Goal: Task Accomplishment & Management: Use online tool/utility

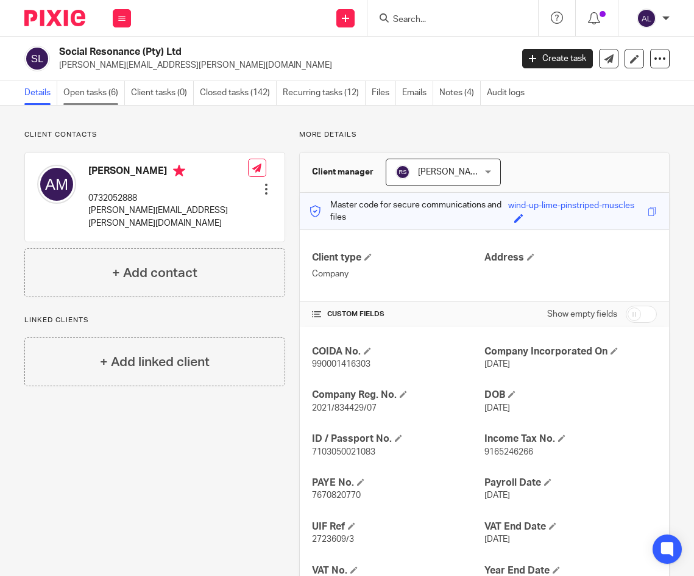
click at [88, 99] on link "Open tasks (6)" at bounding box center [94, 93] width 62 height 24
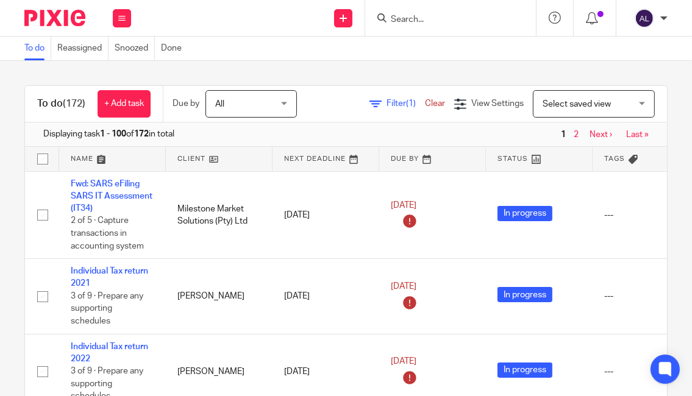
click at [426, 22] on input "Search" at bounding box center [445, 20] width 110 height 11
type input "c"
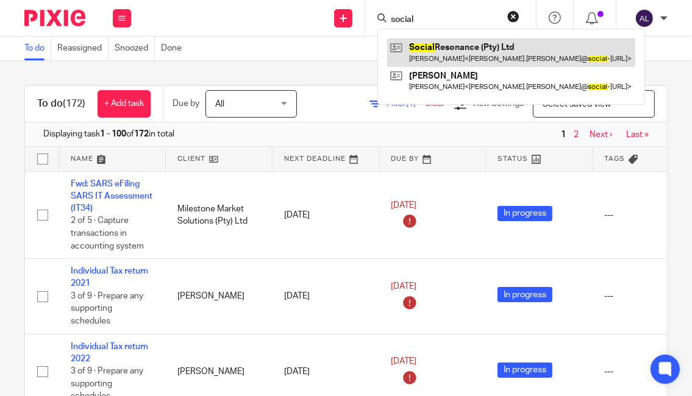
type input "social"
click at [429, 49] on link at bounding box center [511, 52] width 248 height 28
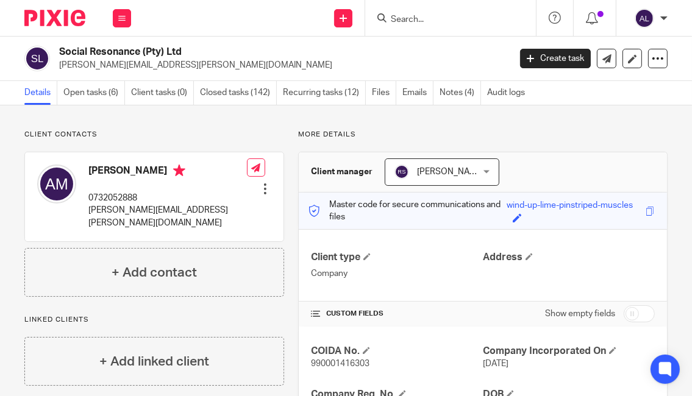
click at [127, 198] on p "0732052888" at bounding box center [167, 198] width 159 height 12
copy p "0732052888"
click at [131, 220] on p "[PERSON_NAME][EMAIL_ADDRESS][PERSON_NAME][DOMAIN_NAME]" at bounding box center [167, 216] width 159 height 25
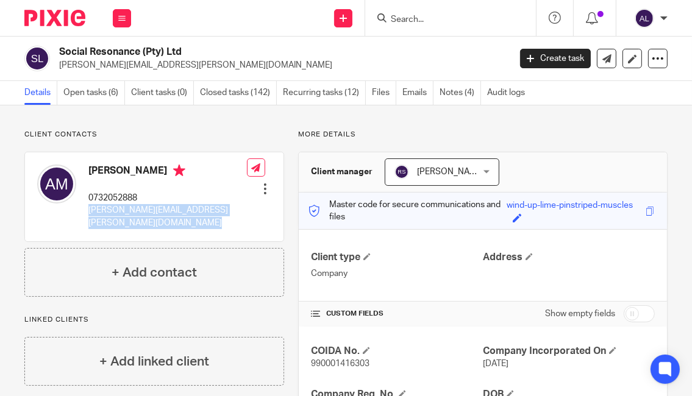
click at [131, 220] on p "[PERSON_NAME][EMAIL_ADDRESS][PERSON_NAME][DOMAIN_NAME]" at bounding box center [167, 216] width 159 height 25
copy div "[PERSON_NAME][EMAIL_ADDRESS][PERSON_NAME][DOMAIN_NAME]"
drag, startPoint x: 99, startPoint y: 98, endPoint x: 105, endPoint y: 79, distance: 19.1
click at [99, 98] on link "Open tasks (6)" at bounding box center [94, 93] width 62 height 24
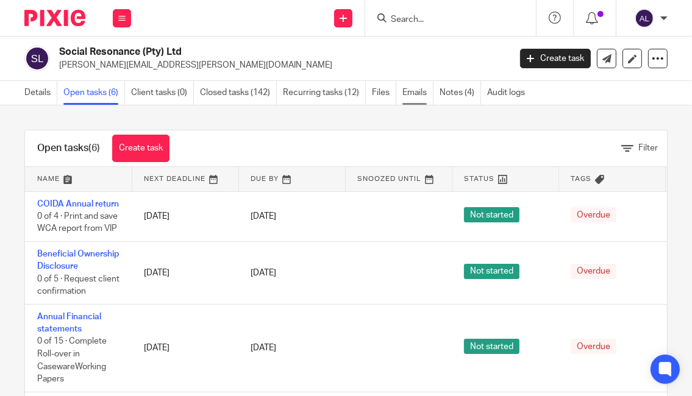
click at [419, 97] on link "Emails" at bounding box center [417, 93] width 31 height 24
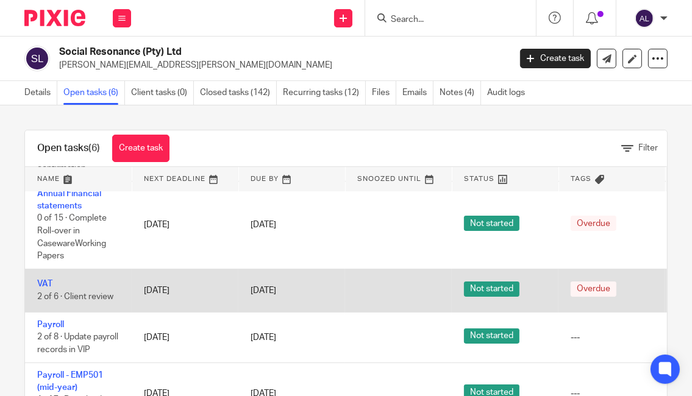
scroll to position [52, 0]
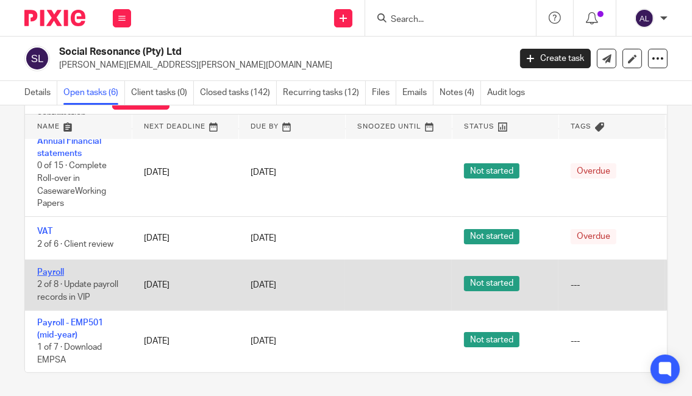
click at [59, 268] on link "Payroll" at bounding box center [50, 272] width 27 height 9
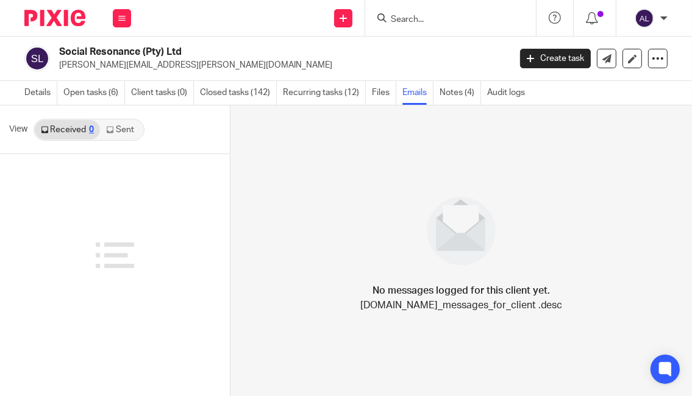
click at [124, 127] on link "Sent" at bounding box center [121, 130] width 43 height 20
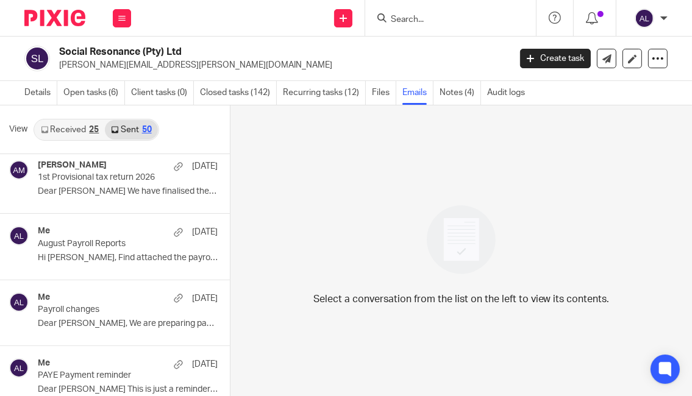
scroll to position [549, 0]
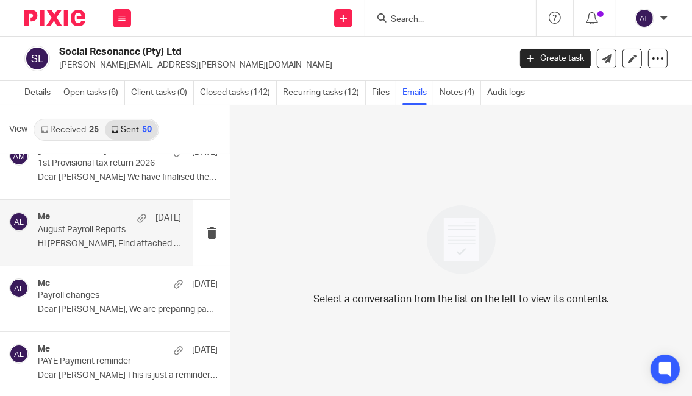
click at [109, 240] on p "Hi Alison, Find attached the payroll reports..." at bounding box center [109, 244] width 143 height 10
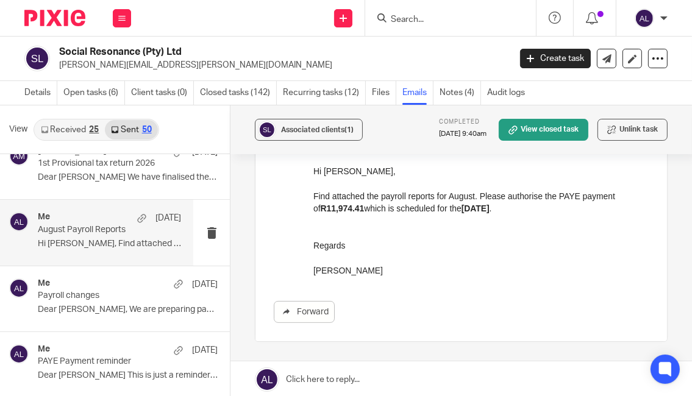
scroll to position [122, 0]
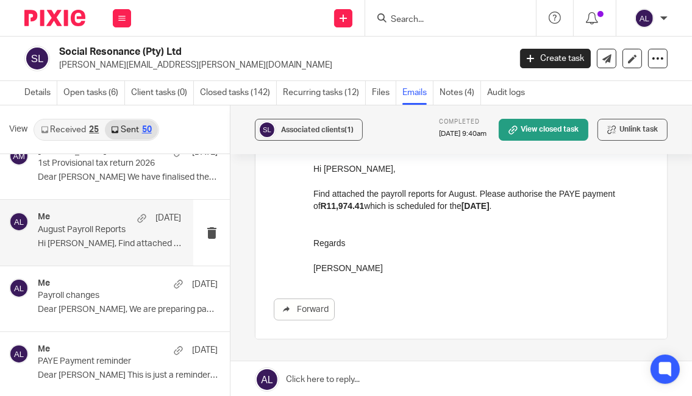
drag, startPoint x: 390, startPoint y: 270, endPoint x: 607, endPoint y: 334, distance: 226.3
click at [313, 172] on html "Hi Alison, Find attached the payroll reports for August. Please authorise the P…" at bounding box center [480, 218] width 335 height 112
copy div "Hi Alison, Find attached the payroll reports for August. Please authorise the P…"
click at [425, 26] on div at bounding box center [450, 18] width 171 height 36
click at [423, 20] on input "Search" at bounding box center [445, 20] width 110 height 11
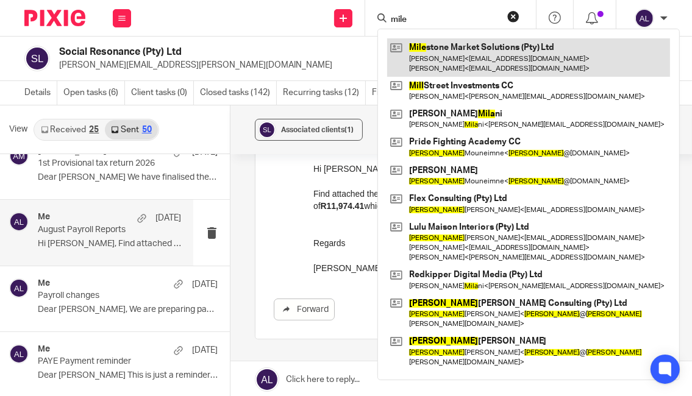
type input "mile"
click at [443, 49] on link at bounding box center [528, 57] width 283 height 38
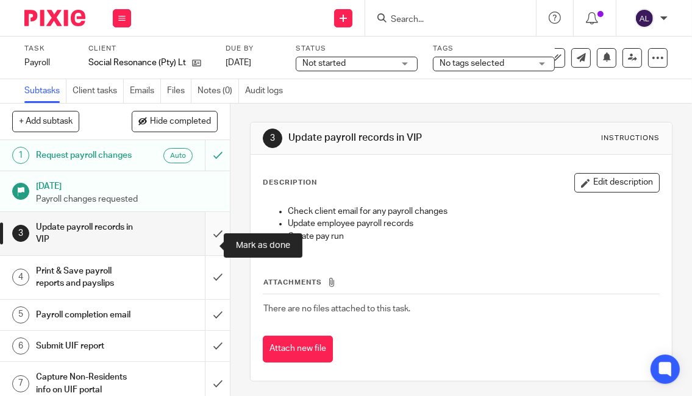
click at [198, 254] on input "submit" at bounding box center [115, 233] width 230 height 43
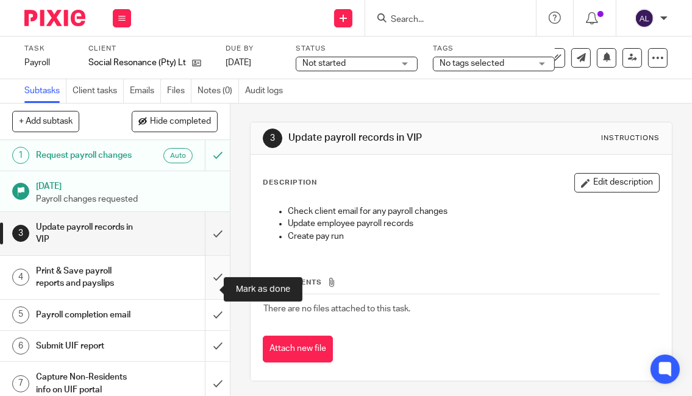
click at [207, 293] on input "submit" at bounding box center [115, 277] width 230 height 43
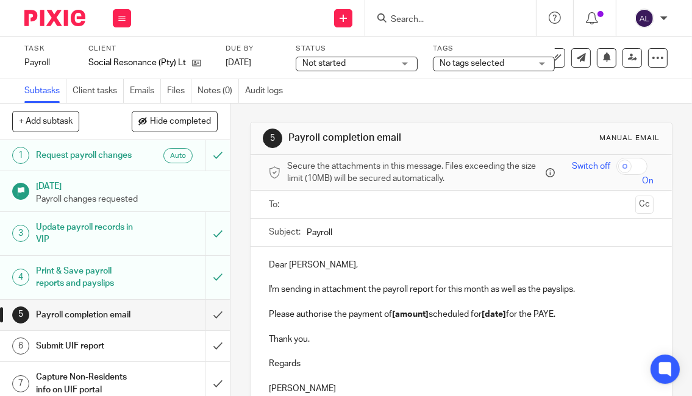
click at [318, 201] on input "text" at bounding box center [460, 205] width 339 height 14
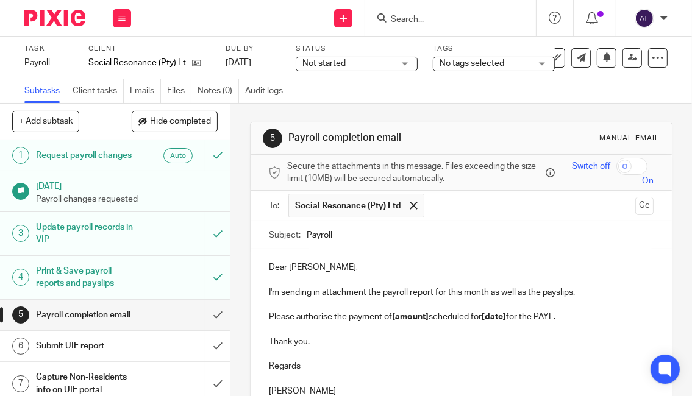
click at [307, 230] on input "Payroll" at bounding box center [481, 234] width 348 height 27
click at [463, 221] on input "September Payroll" at bounding box center [481, 234] width 348 height 27
type input "September Payroll Reports"
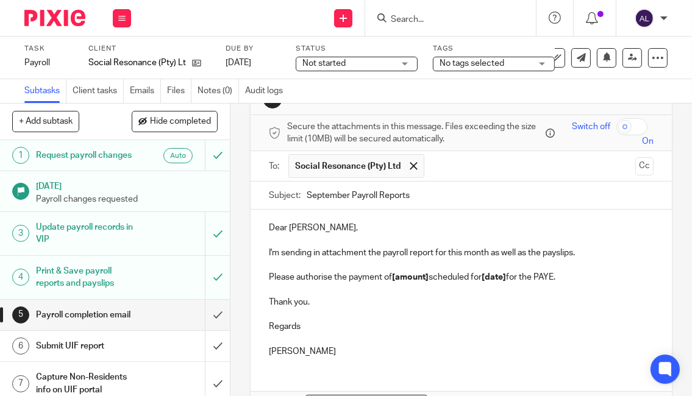
scroll to position [61, 0]
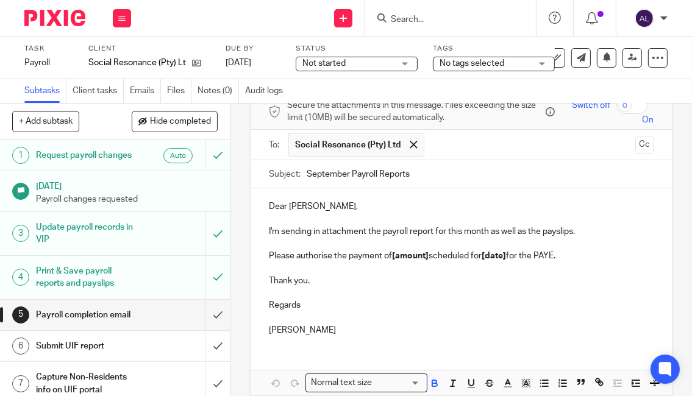
drag, startPoint x: 354, startPoint y: 327, endPoint x: 249, endPoint y: 191, distance: 171.7
click at [251, 191] on div "Dear [PERSON_NAME], I'm sending in attachment the payroll report for this month…" at bounding box center [462, 266] width 422 height 157
paste div
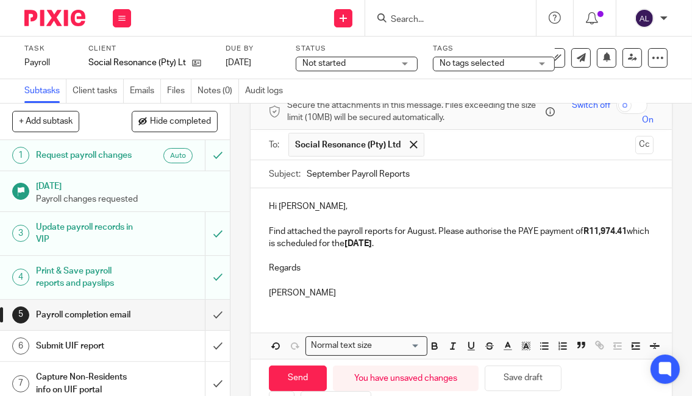
click at [419, 232] on p "Find attached the payroll reports for August. Please authorise the PAYE payment…" at bounding box center [461, 238] width 385 height 25
click at [308, 245] on strong "R11,974.41" at bounding box center [298, 244] width 43 height 9
drag, startPoint x: 435, startPoint y: 242, endPoint x: 419, endPoint y: 244, distance: 15.4
click at [420, 244] on strong "04/09/2025" at bounding box center [433, 244] width 27 height 9
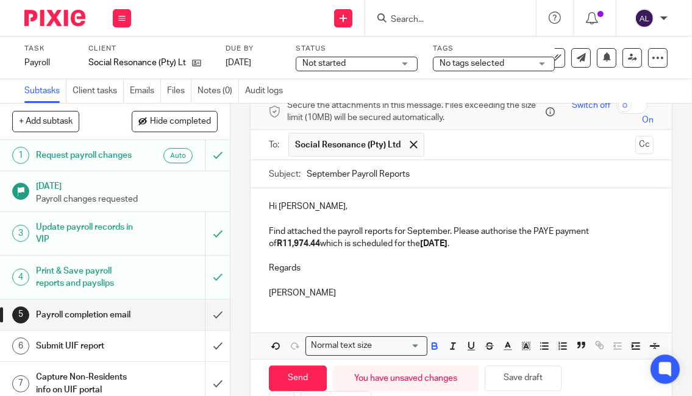
scroll to position [124, 0]
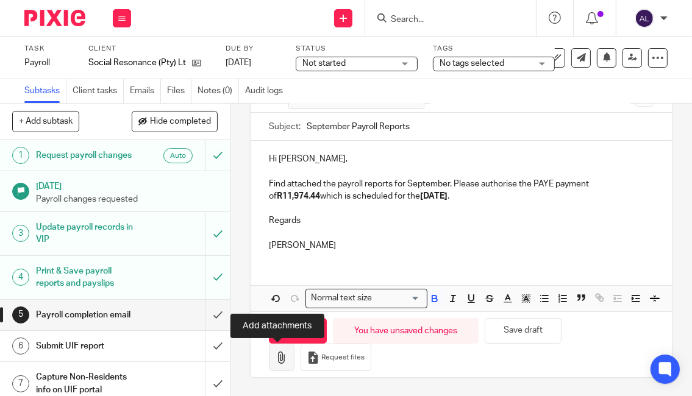
click at [277, 357] on icon "button" at bounding box center [282, 358] width 12 height 12
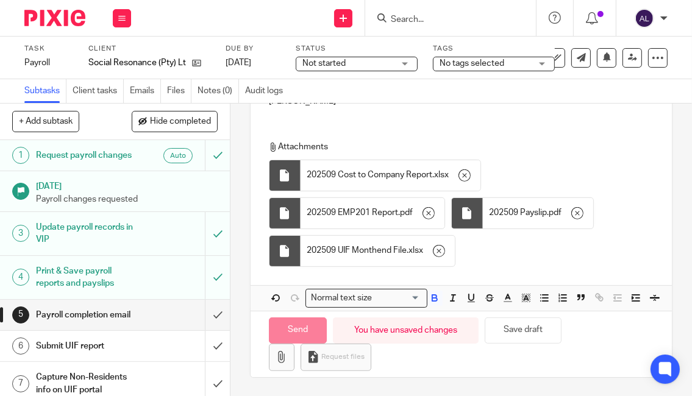
scroll to position [268, 0]
click at [296, 329] on input "Send" at bounding box center [298, 331] width 58 height 26
type input "Sent"
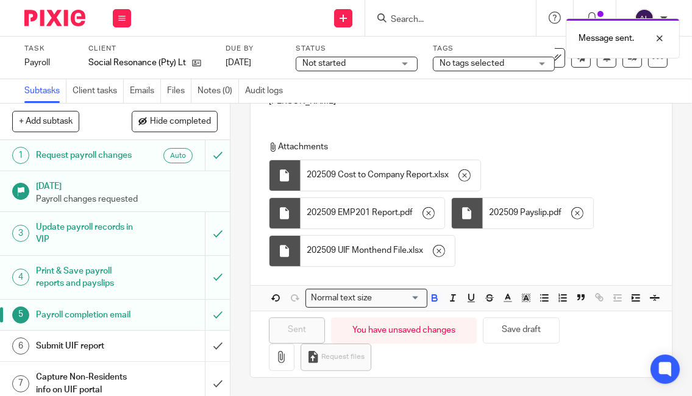
scroll to position [52, 0]
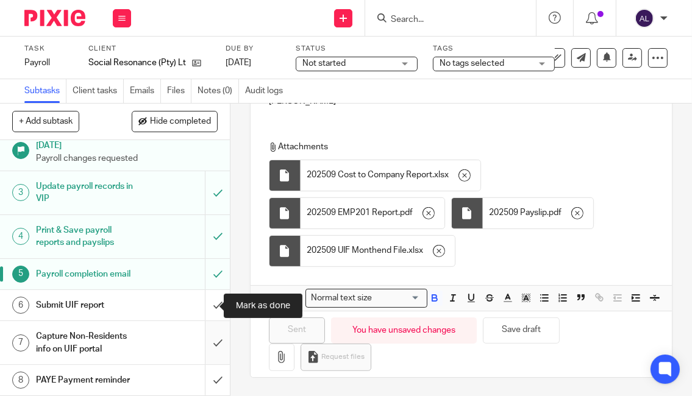
drag, startPoint x: 206, startPoint y: 303, endPoint x: 205, endPoint y: 323, distance: 19.5
click at [206, 303] on input "submit" at bounding box center [115, 305] width 230 height 30
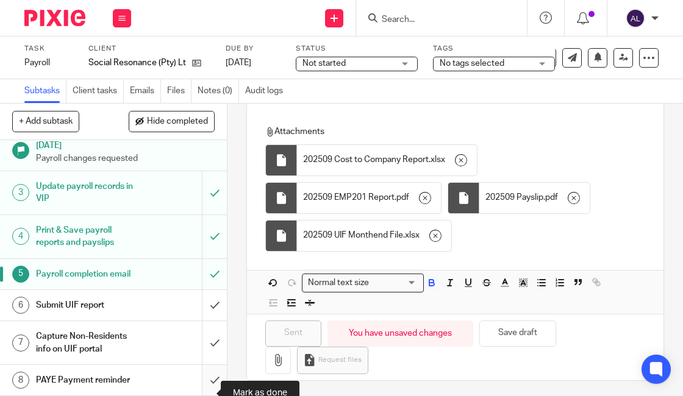
click at [202, 389] on input "submit" at bounding box center [113, 380] width 227 height 30
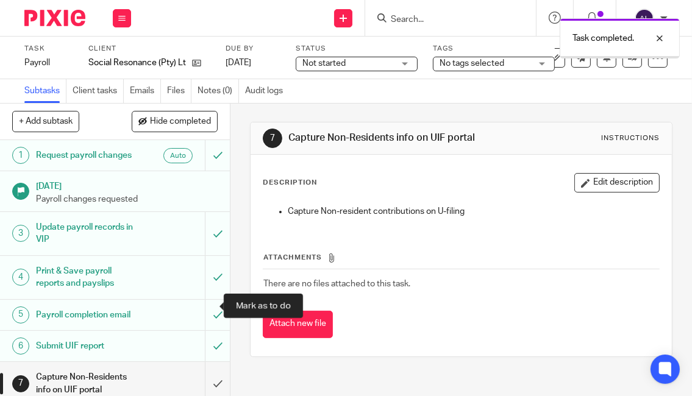
scroll to position [52, 0]
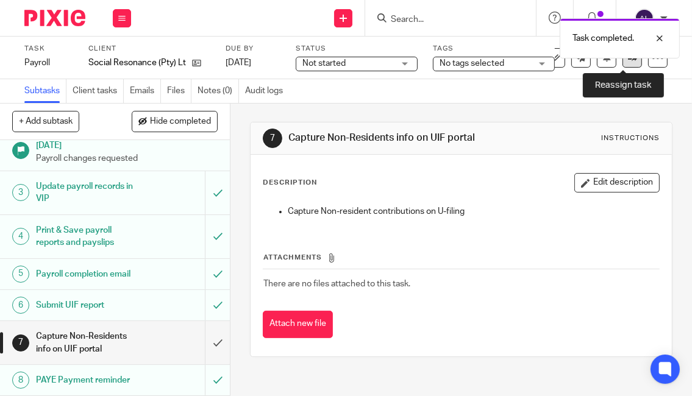
click at [624, 64] on link at bounding box center [632, 58] width 20 height 20
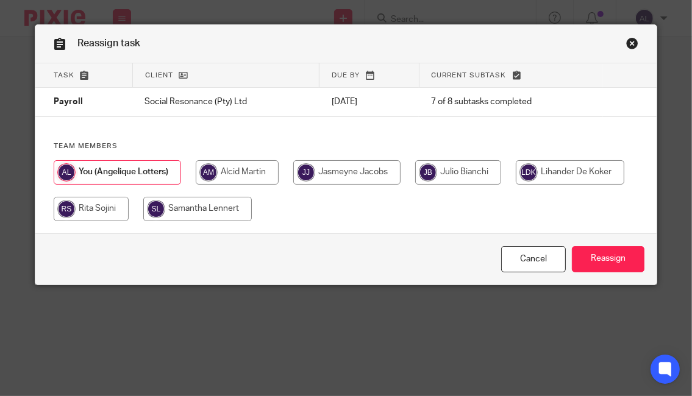
click at [339, 177] on input "radio" at bounding box center [346, 172] width 107 height 24
radio input "true"
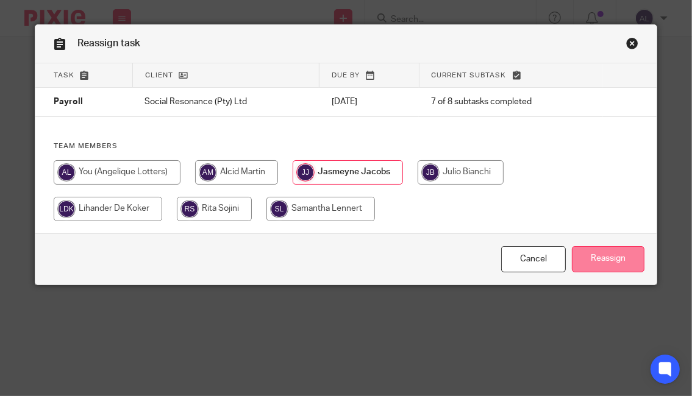
click at [598, 258] on input "Reassign" at bounding box center [608, 259] width 73 height 26
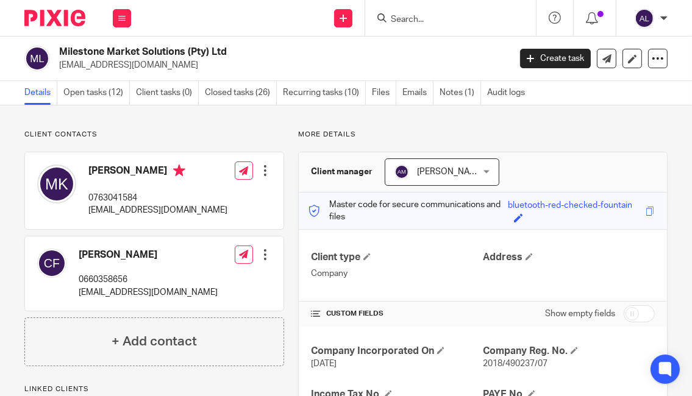
click at [105, 199] on p "0763041584" at bounding box center [157, 198] width 139 height 12
copy p "0763041584"
click at [145, 211] on p "mkosela@me.com" at bounding box center [157, 210] width 139 height 12
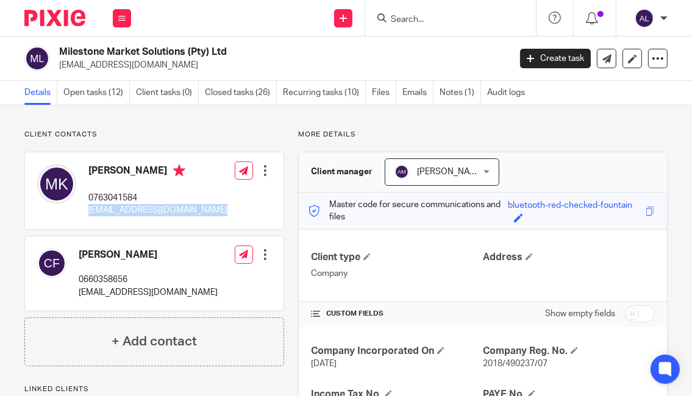
click at [145, 211] on p "mkosela@me.com" at bounding box center [157, 210] width 139 height 12
copy div "mkosela@me.com"
click at [115, 96] on link "Open tasks (12)" at bounding box center [96, 93] width 66 height 24
click at [453, 93] on link "Notes (1)" at bounding box center [460, 93] width 41 height 24
click at [415, 94] on link "Emails" at bounding box center [417, 93] width 31 height 24
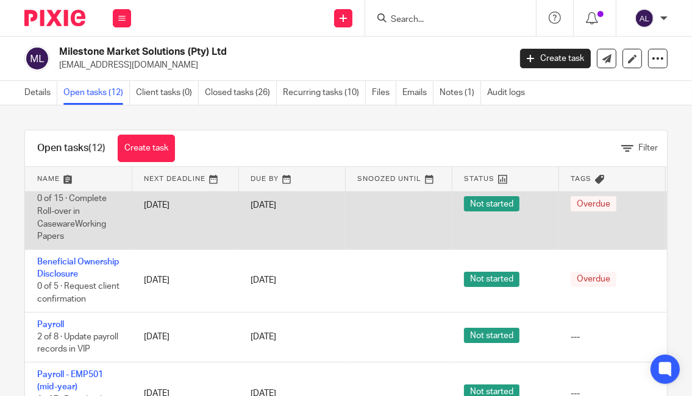
scroll to position [572, 0]
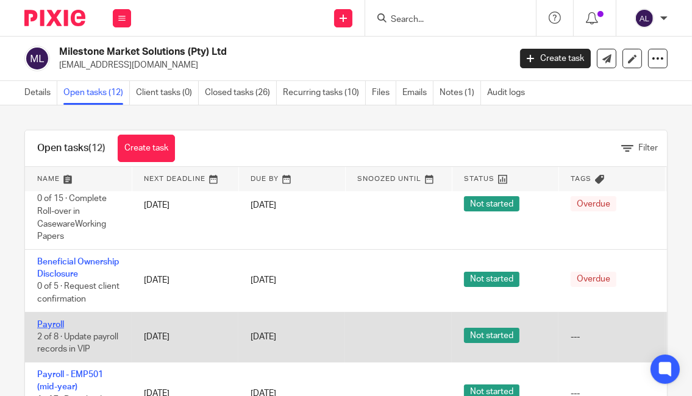
click at [62, 321] on link "Payroll" at bounding box center [50, 325] width 27 height 9
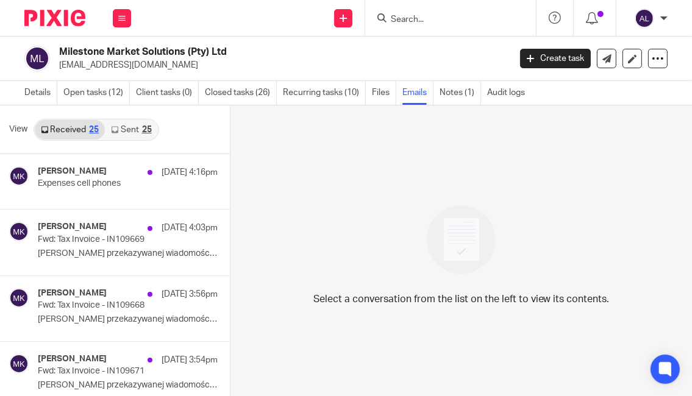
drag, startPoint x: 136, startPoint y: 132, endPoint x: 257, endPoint y: 63, distance: 138.7
click at [136, 132] on link "Sent 25" at bounding box center [131, 130] width 52 height 20
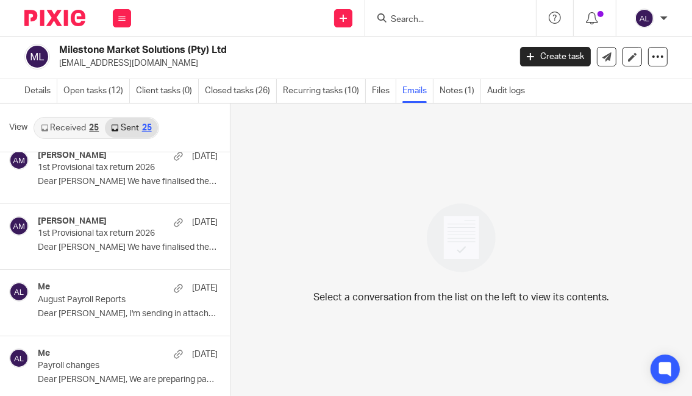
scroll to position [549, 0]
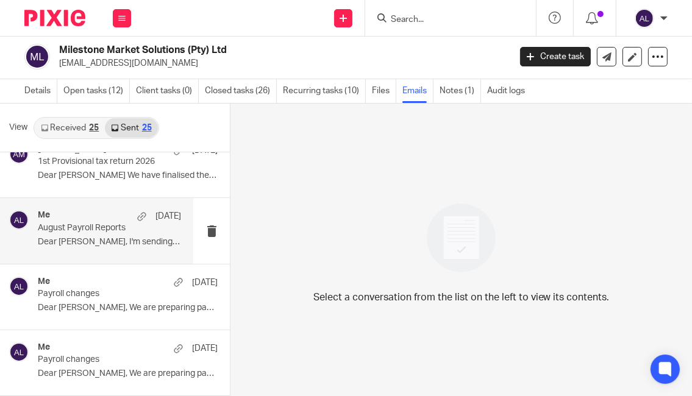
click at [119, 237] on p "Dear Maciej, I'm sending in attachment the..." at bounding box center [109, 242] width 143 height 10
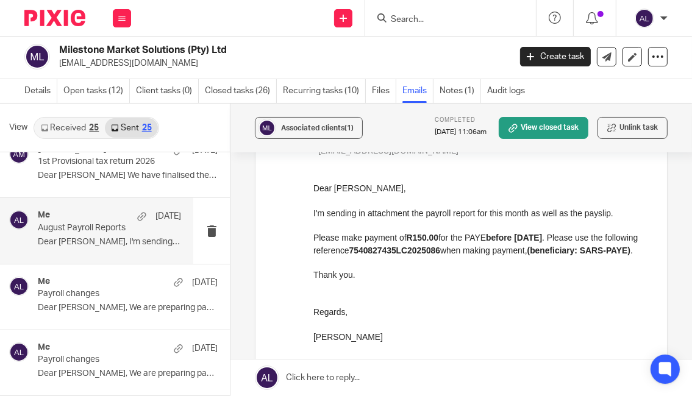
scroll to position [122, 0]
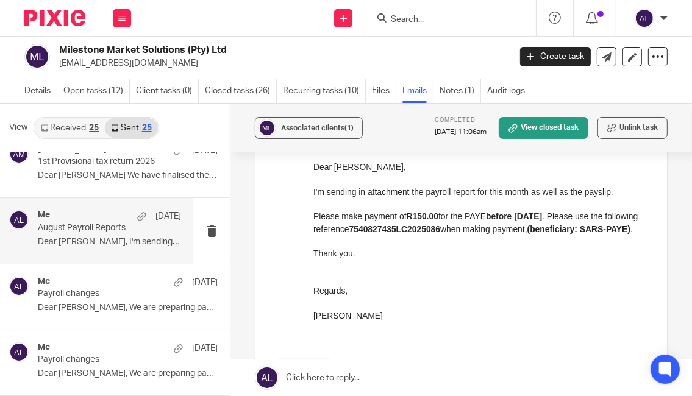
drag, startPoint x: 388, startPoint y: 329, endPoint x: 311, endPoint y: 169, distance: 177.8
click at [313, 169] on html "Dear Maciej, I'm sending in attachment the payroll report for this month as wel…" at bounding box center [480, 247] width 335 height 174
copy div "Dear Maciej, I'm sending in attachment the payroll report for this month as wel…"
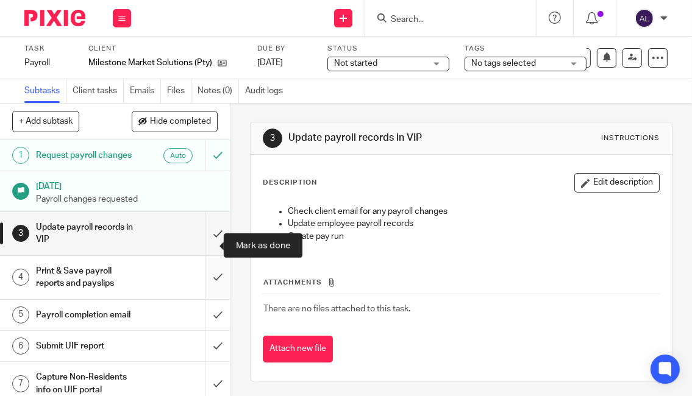
drag, startPoint x: 203, startPoint y: 260, endPoint x: 203, endPoint y: 290, distance: 29.3
click at [203, 255] on input "submit" at bounding box center [115, 233] width 230 height 43
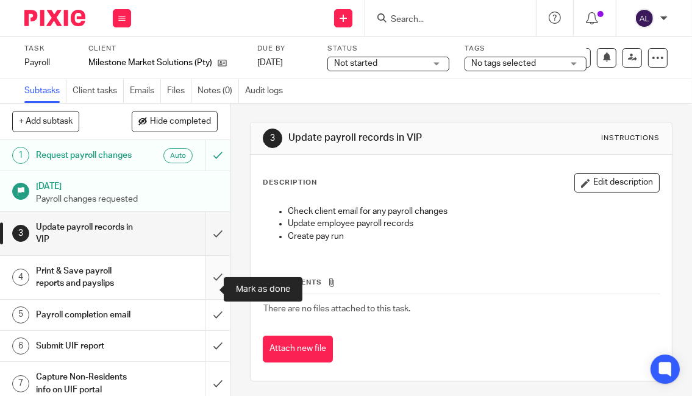
click at [203, 297] on input "submit" at bounding box center [115, 277] width 230 height 43
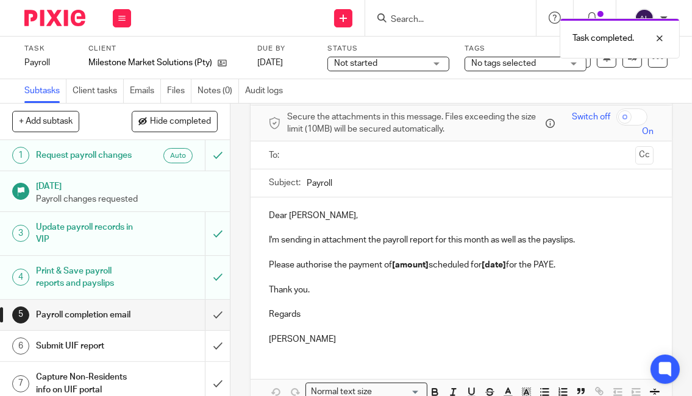
scroll to position [134, 0]
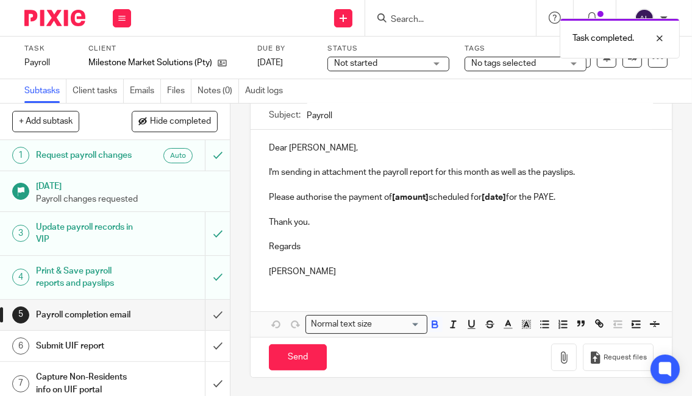
drag, startPoint x: 346, startPoint y: 262, endPoint x: 252, endPoint y: 120, distance: 169.8
click at [252, 130] on div "Dear [PERSON_NAME], I'm sending in attachment the payroll report for this month…" at bounding box center [462, 208] width 422 height 157
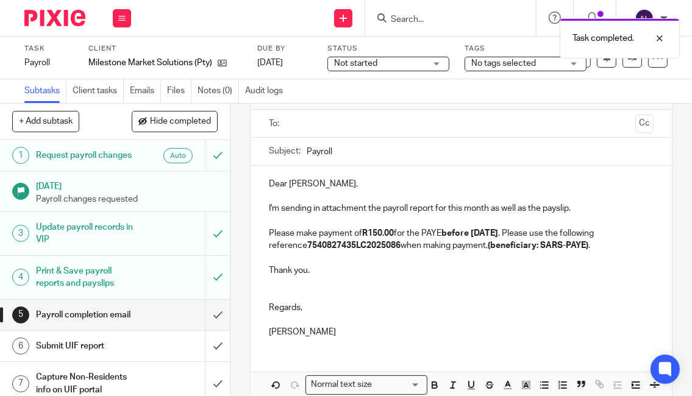
scroll to position [12, 0]
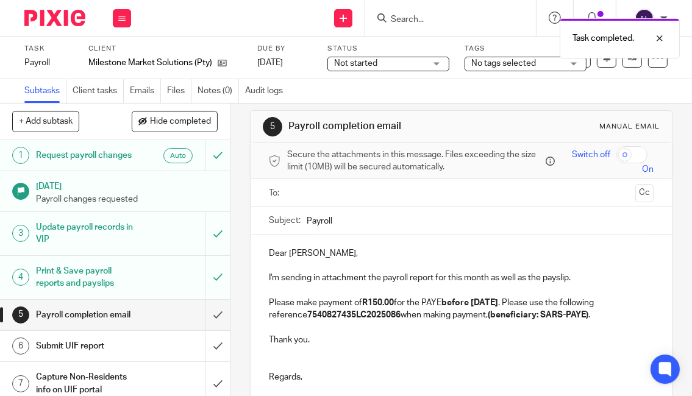
click at [341, 197] on input "text" at bounding box center [460, 193] width 339 height 14
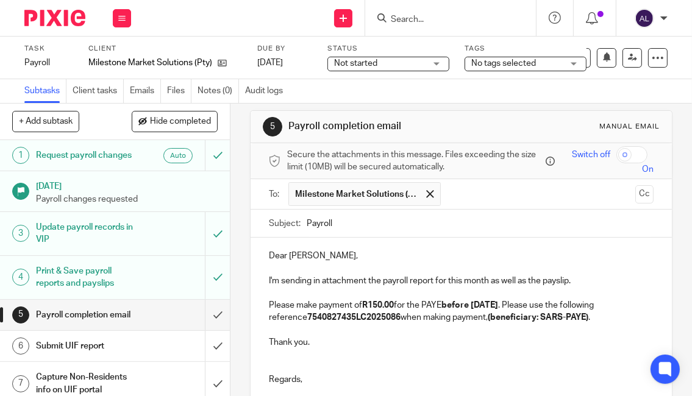
click at [302, 220] on div "Subject: Payroll" at bounding box center [461, 223] width 385 height 27
click at [302, 223] on div "Subject: Payroll" at bounding box center [461, 223] width 385 height 27
click at [307, 216] on input "Payroll" at bounding box center [481, 223] width 348 height 27
click at [406, 222] on input "August Payroll" at bounding box center [481, 223] width 348 height 27
type input "August Payroll Reports - Milestone Marketing"
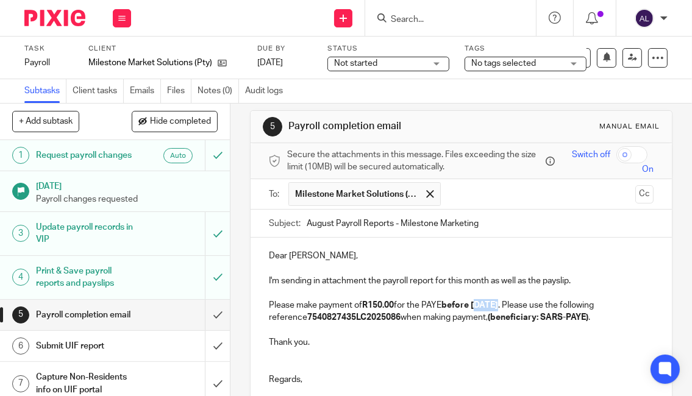
drag, startPoint x: 497, startPoint y: 303, endPoint x: 480, endPoint y: 307, distance: 18.1
click at [480, 307] on strong "before 05/09/2025" at bounding box center [469, 305] width 57 height 9
click at [366, 316] on strong "7540827435LC2025086" at bounding box center [353, 317] width 93 height 9
click at [366, 316] on p "Please make payment of R150.00 for the PAYE before 07/10/2025 . Please use the …" at bounding box center [461, 311] width 385 height 25
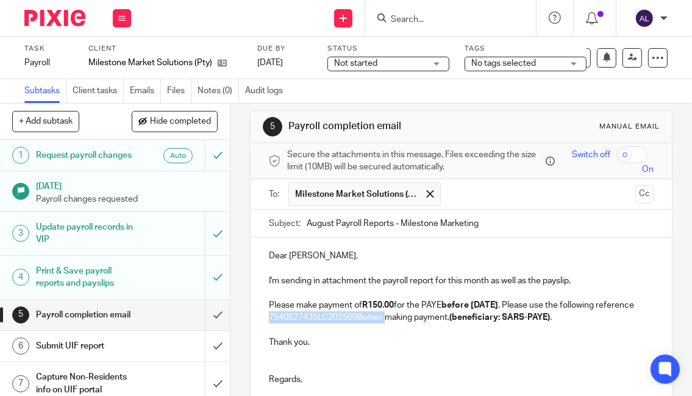
click at [366, 316] on p "Please make payment of R150.00 for the PAYE before 07/10/2025 . Please use the …" at bounding box center [461, 311] width 385 height 25
click at [400, 315] on p "Please make payment of R150.00 for the PAYE before 07/10/2025 . Please use the …" at bounding box center [461, 311] width 385 height 25
click at [388, 312] on p "Please make payment of R150.00 for the PAYE before 07/10/2025 . Please use the …" at bounding box center [461, 311] width 385 height 25
click at [388, 314] on p "Please make payment of R150.00 for the PAYE before 07/10/2025 . Please use the …" at bounding box center [461, 311] width 385 height 25
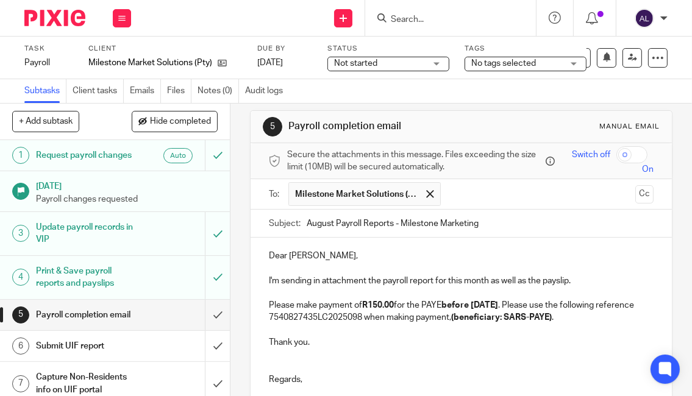
click at [376, 314] on p "Please make payment of R150.00 for the PAYE before 07/10/2025 . Please use the …" at bounding box center [461, 311] width 385 height 25
click at [396, 337] on p "Thank you." at bounding box center [461, 343] width 385 height 12
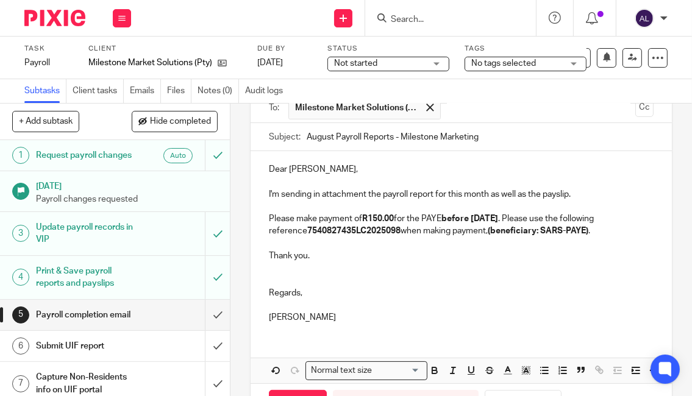
scroll to position [187, 0]
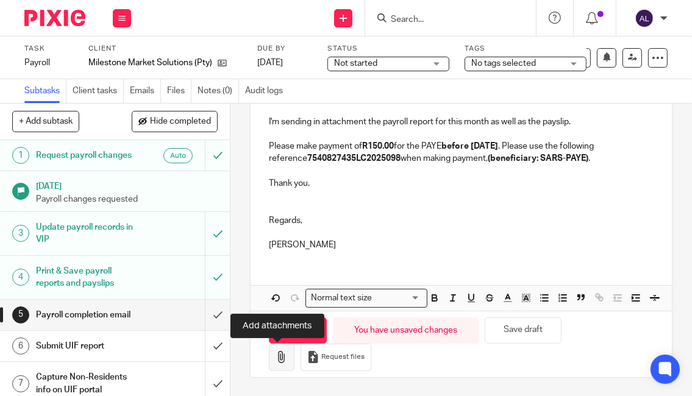
click at [276, 359] on icon "button" at bounding box center [282, 357] width 12 height 12
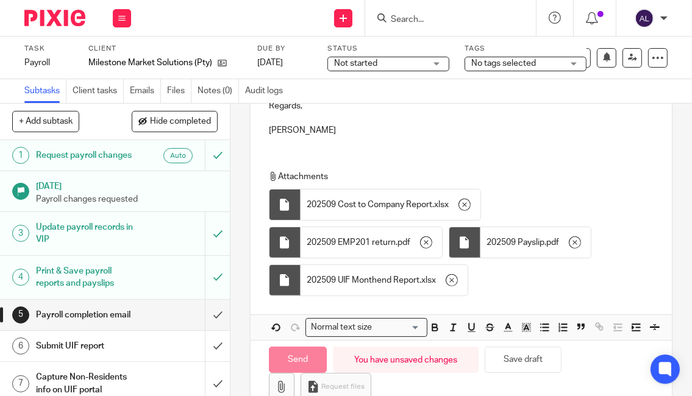
scroll to position [330, 0]
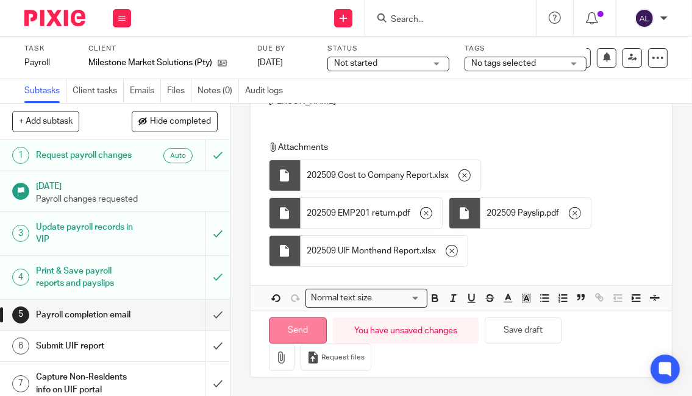
click at [299, 322] on input "Send" at bounding box center [298, 331] width 58 height 26
type input "Sent"
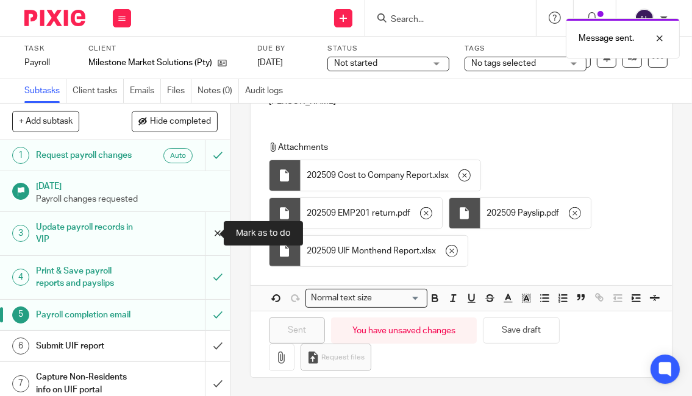
scroll to position [52, 0]
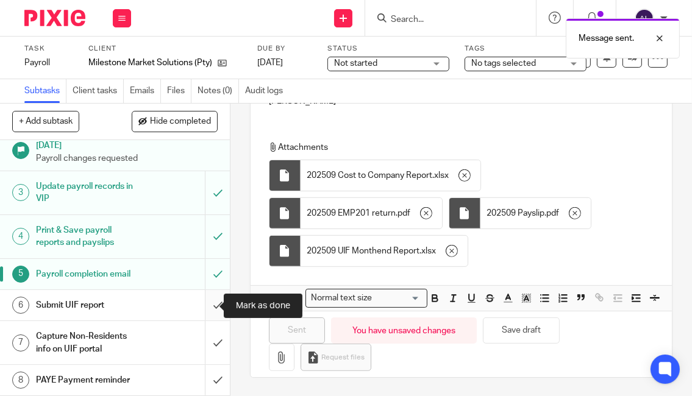
click at [202, 310] on input "submit" at bounding box center [115, 305] width 230 height 30
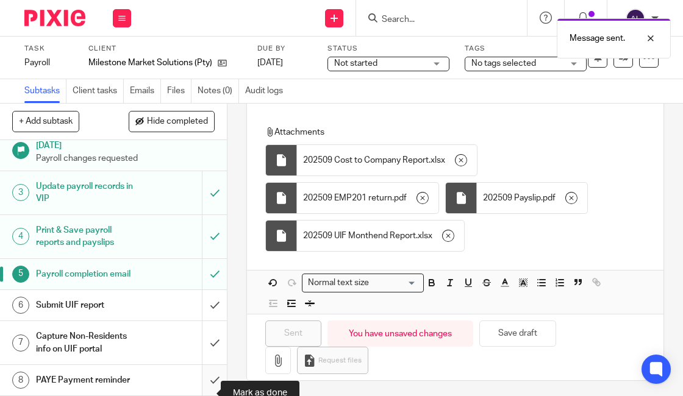
click at [202, 383] on input "submit" at bounding box center [113, 380] width 227 height 30
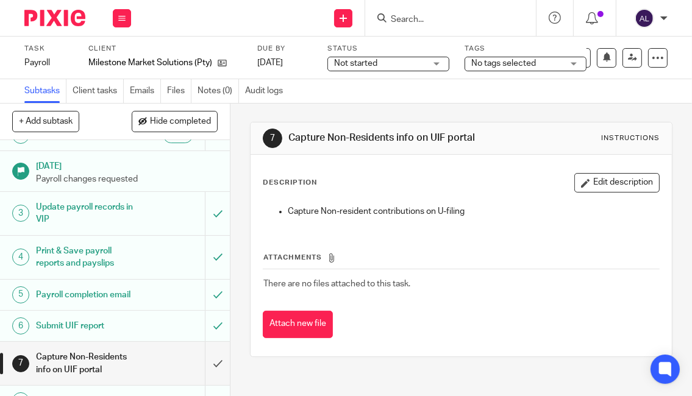
scroll to position [52, 0]
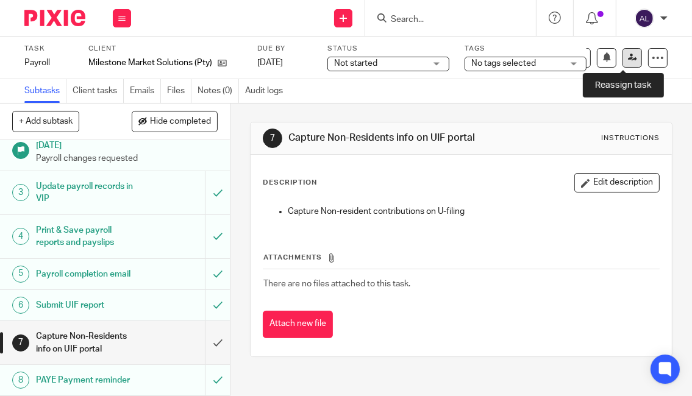
click at [628, 60] on icon at bounding box center [632, 57] width 9 height 9
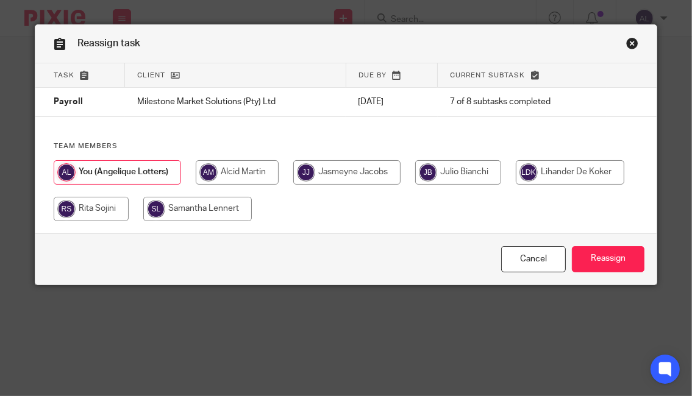
click at [372, 174] on input "radio" at bounding box center [346, 172] width 107 height 24
radio input "true"
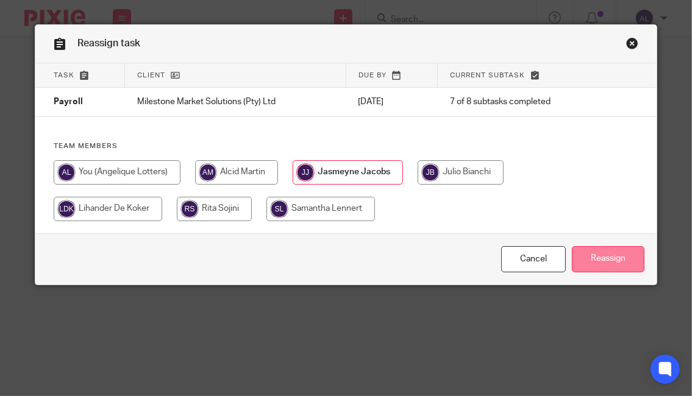
click at [608, 264] on input "Reassign" at bounding box center [608, 259] width 73 height 26
